Goal: Find contact information: Find contact information

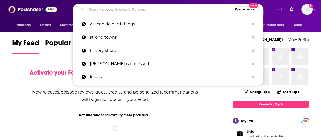
click at [132, 10] on input "Search podcasts, credits, & more..." at bounding box center [160, 9] width 147 height 8
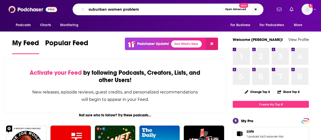
type input "suburban women problem"
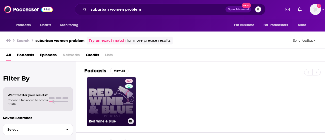
click at [97, 92] on link "57 Red Wine & Blue" at bounding box center [111, 101] width 49 height 49
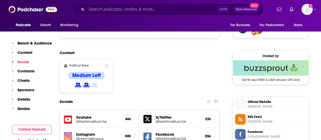
scroll to position [457, 0]
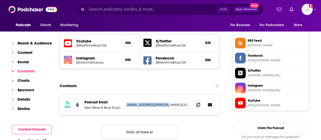
drag, startPoint x: 135, startPoint y: 73, endPoint x: 125, endPoint y: 72, distance: 9.7
click at [125, 95] on div "RSS Podcast Email Red Wine & Blue Studios [EMAIL_ADDRESS][PERSON_NAME][DOMAIN_N…" at bounding box center [140, 105] width 160 height 20
copy p "[EMAIL_ADDRESS][PERSON_NAME][DOMAIN_NAME]"
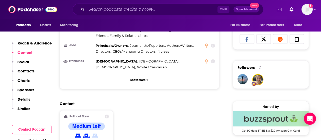
scroll to position [407, 0]
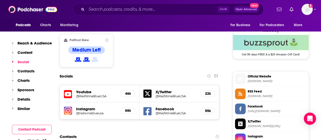
click at [89, 89] on h5 "Youtube" at bounding box center [96, 91] width 41 height 5
click at [86, 94] on h5 "@RedWineBlueUSA" at bounding box center [96, 96] width 41 height 4
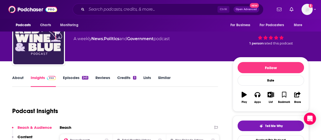
scroll to position [25, 0]
